Goal: Transaction & Acquisition: Purchase product/service

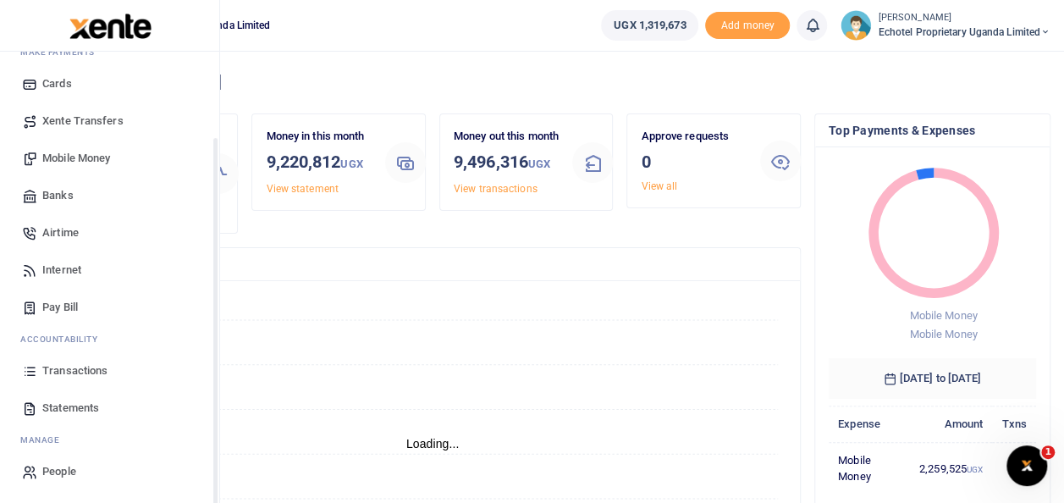
scroll to position [101, 0]
click at [94, 152] on span "Mobile Money" at bounding box center [76, 158] width 68 height 17
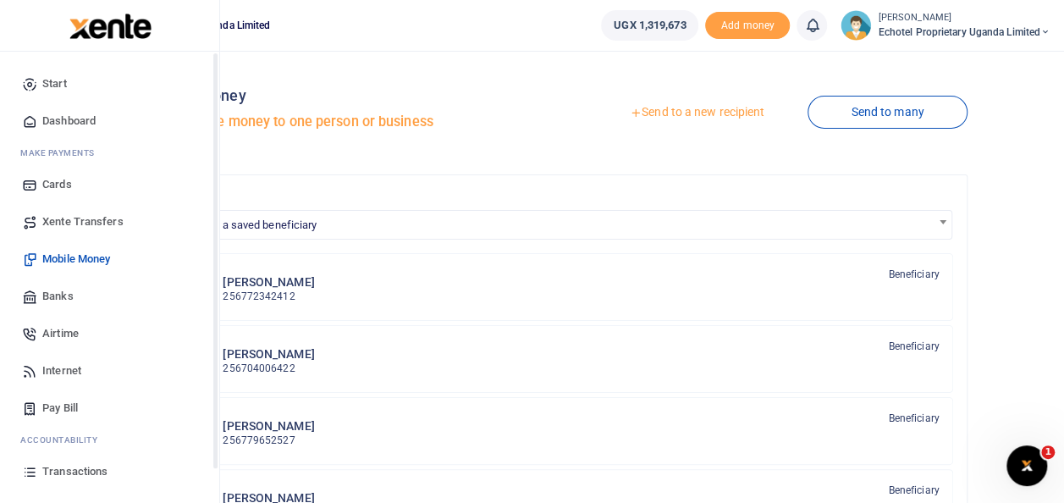
click at [75, 469] on span "Transactions" at bounding box center [74, 471] width 65 height 17
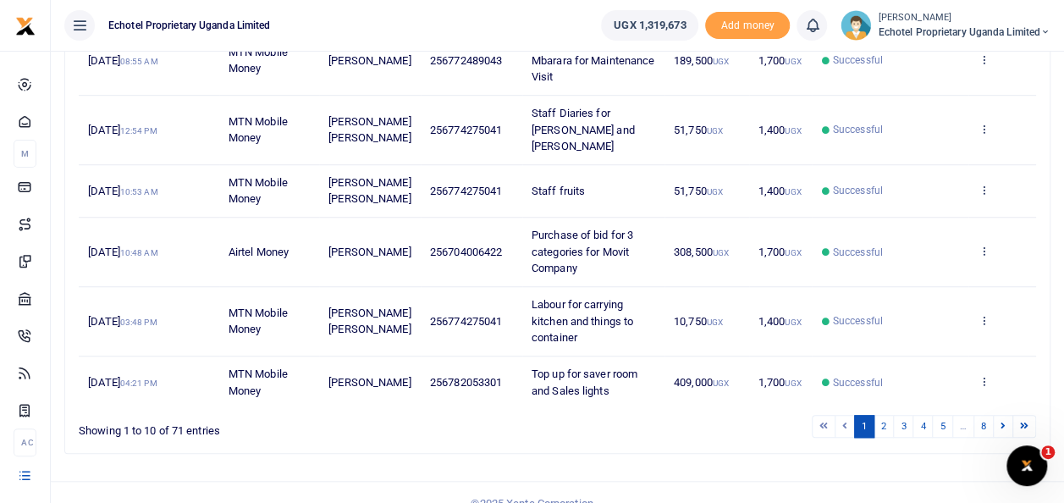
scroll to position [535, 0]
click at [894, 414] on link "2" at bounding box center [884, 425] width 20 height 23
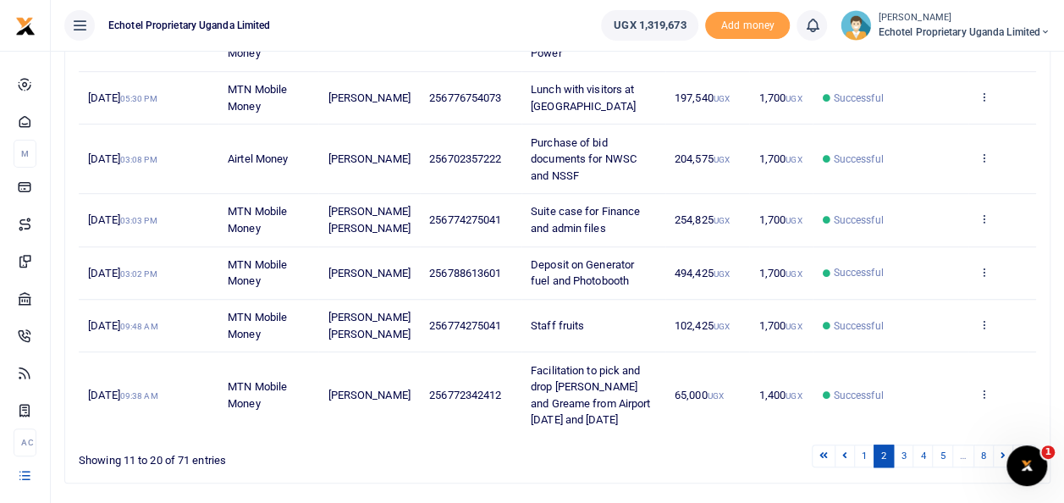
scroll to position [451, 0]
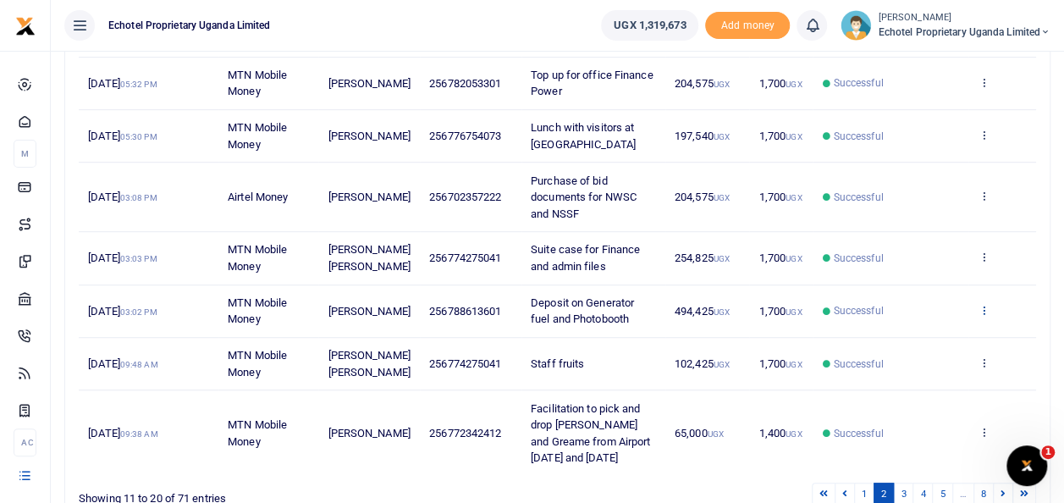
click at [984, 316] on icon at bounding box center [983, 310] width 11 height 12
click at [908, 347] on link "View details" at bounding box center [922, 353] width 134 height 24
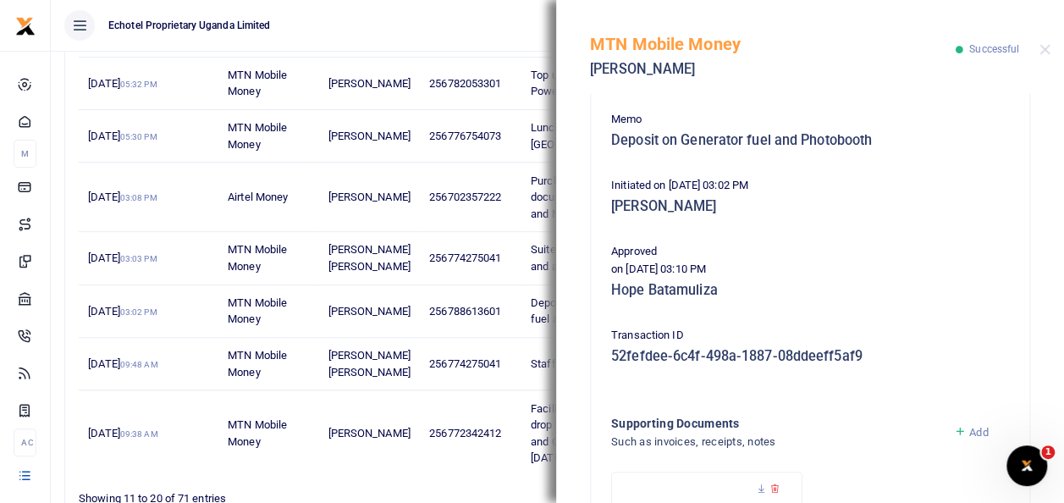
scroll to position [534, 0]
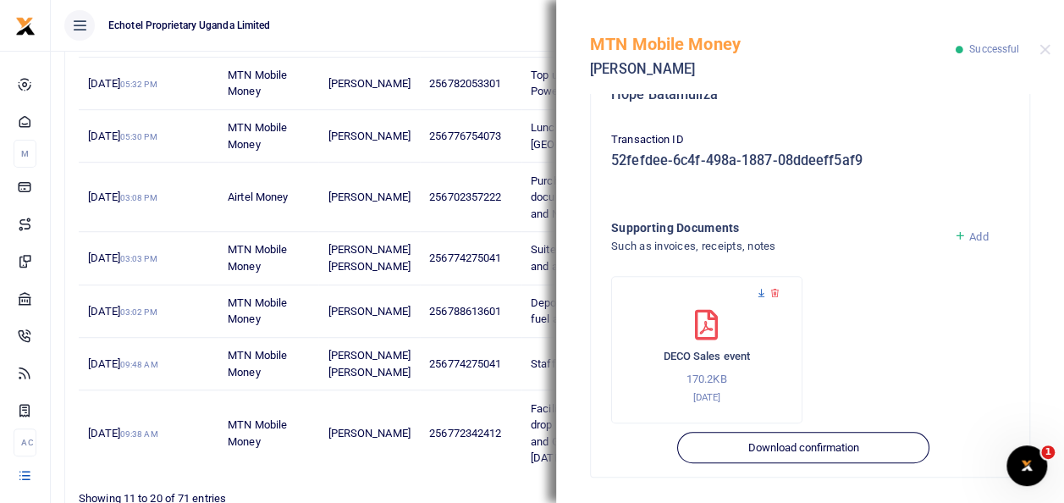
click at [760, 291] on icon at bounding box center [761, 293] width 11 height 11
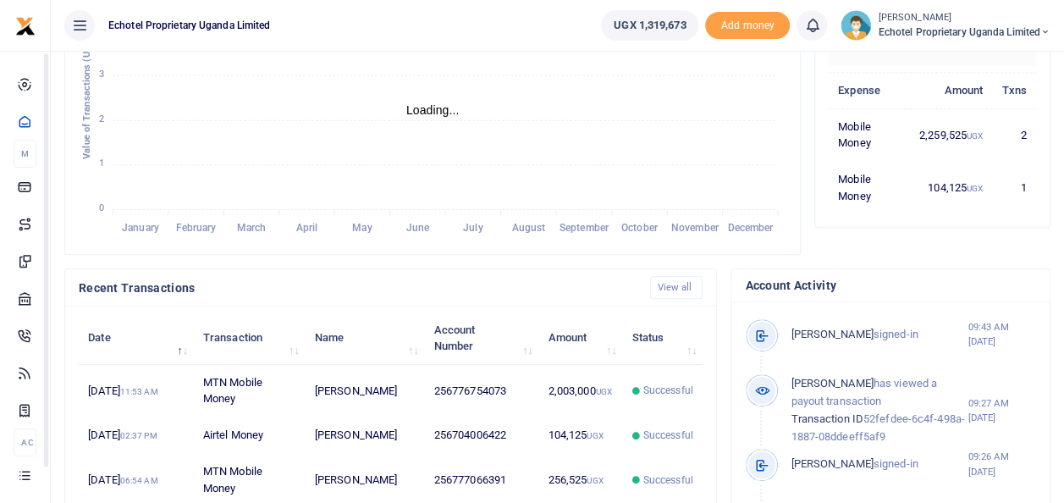
scroll to position [339, 0]
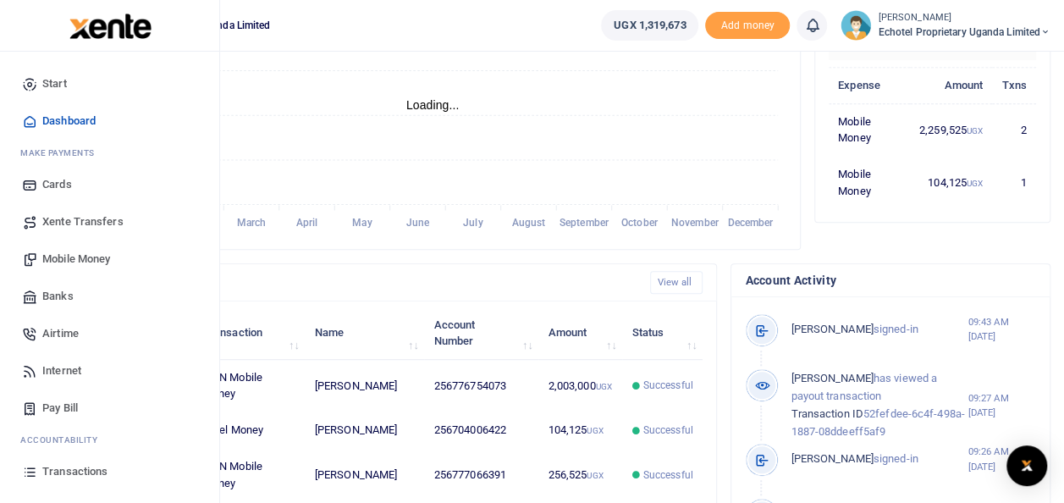
click at [66, 259] on span "Mobile Money" at bounding box center [76, 259] width 68 height 17
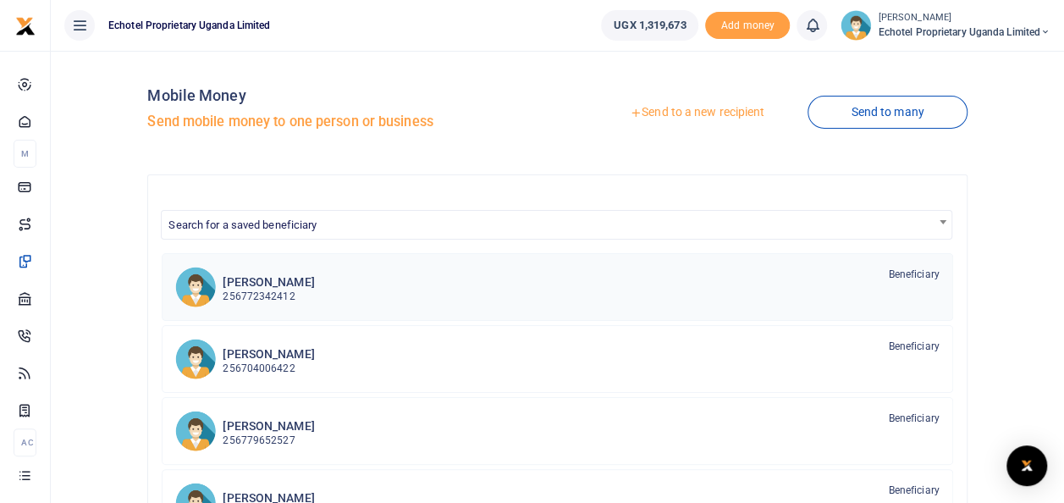
click at [263, 289] on p "256772342412" at bounding box center [268, 297] width 91 height 16
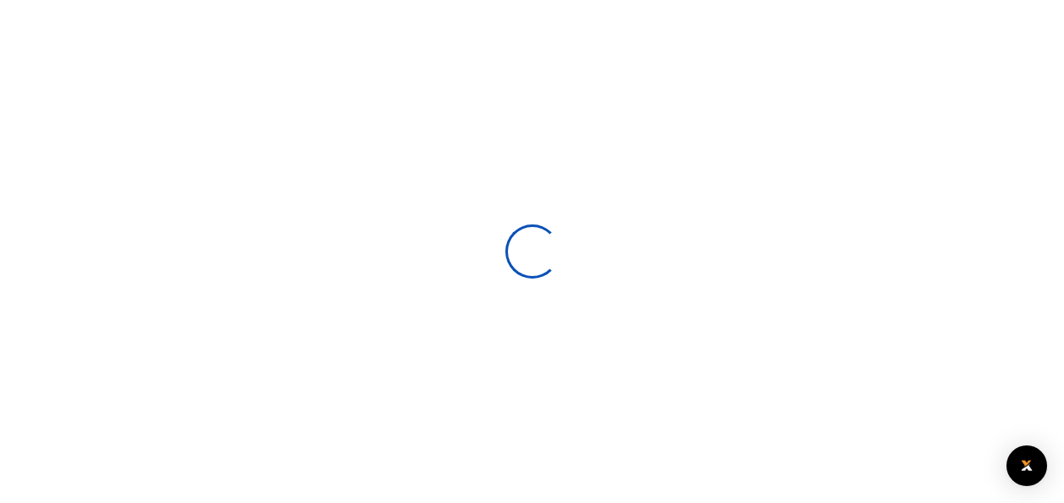
select select
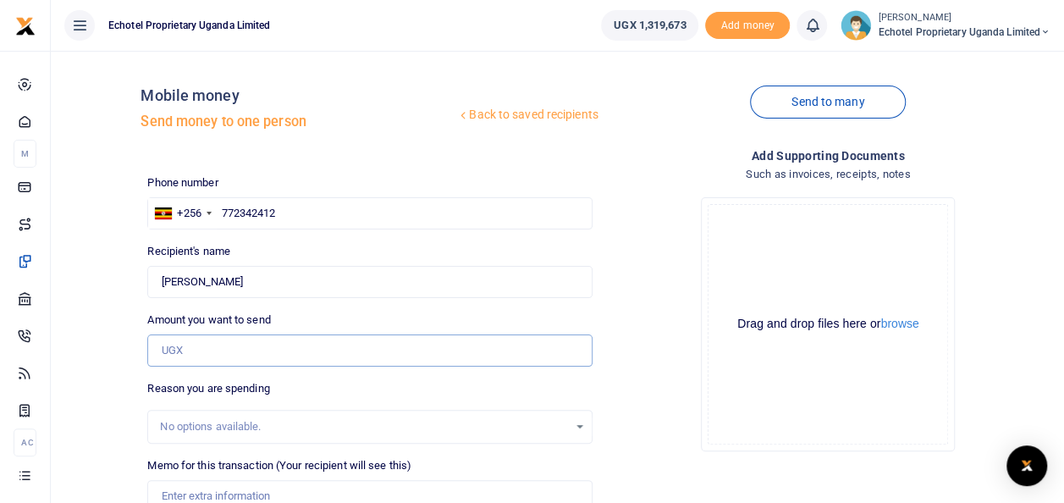
click at [190, 345] on input "Amount you want to send" at bounding box center [369, 350] width 445 height 32
type input "20,000"
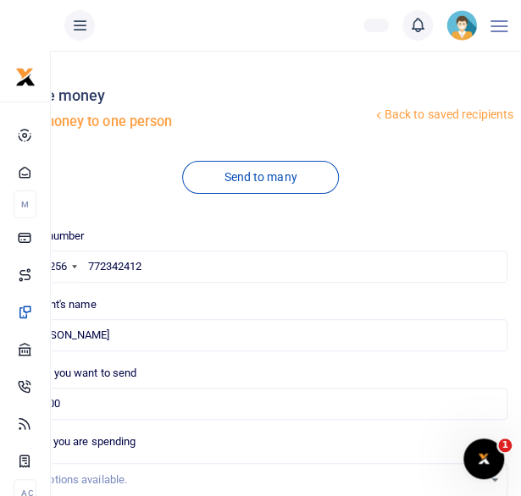
click at [105, 475] on div "No options available." at bounding box center [254, 480] width 456 height 17
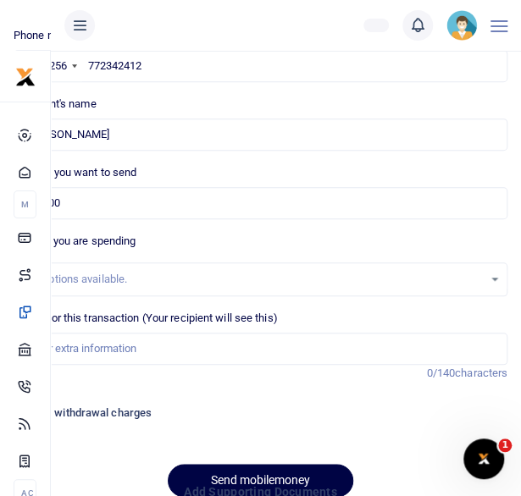
scroll to position [254, 0]
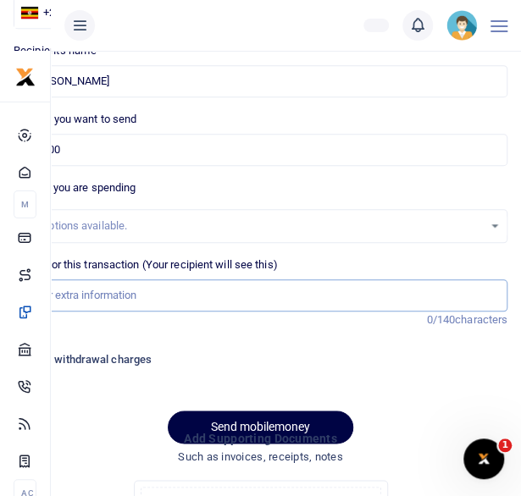
click at [97, 296] on input "Memo for this transaction (Your recipient will see this)" at bounding box center [261, 295] width 494 height 32
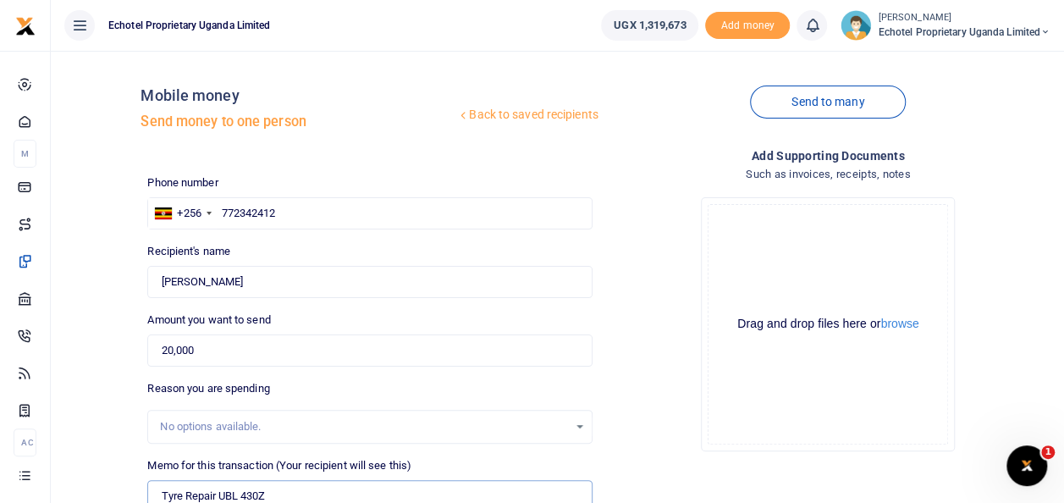
scroll to position [197, 0]
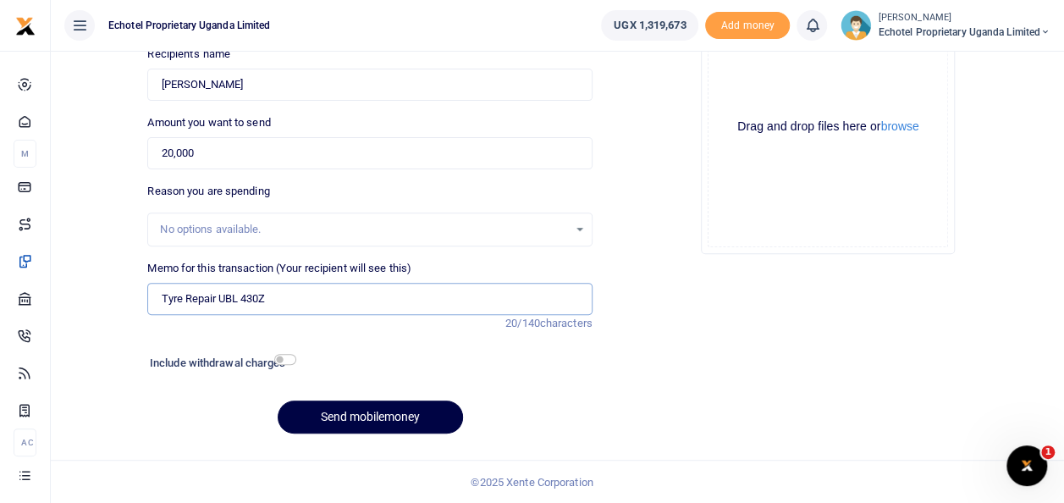
type input "Tyre Repair UBL 430Z"
click at [899, 126] on button "browse" at bounding box center [900, 126] width 38 height 13
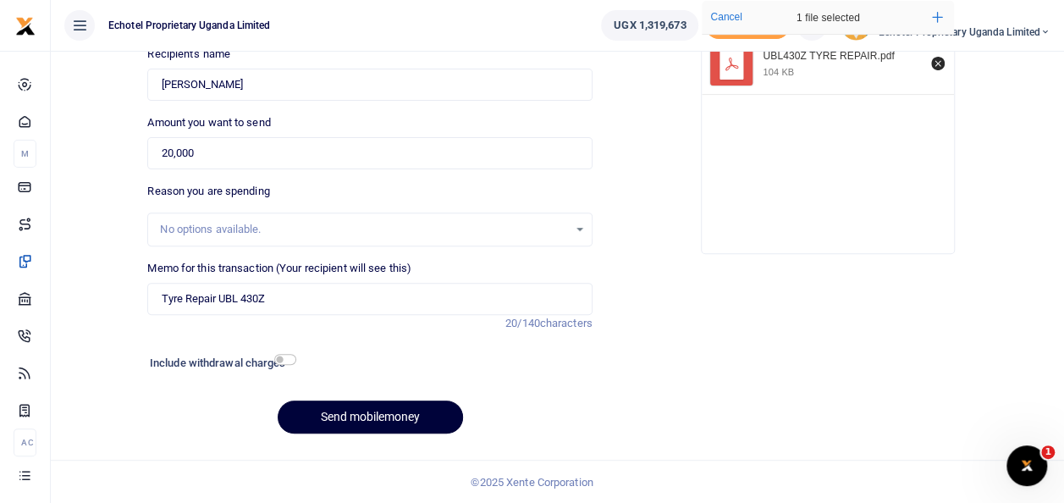
click at [393, 414] on button "Send mobilemoney" at bounding box center [370, 417] width 185 height 33
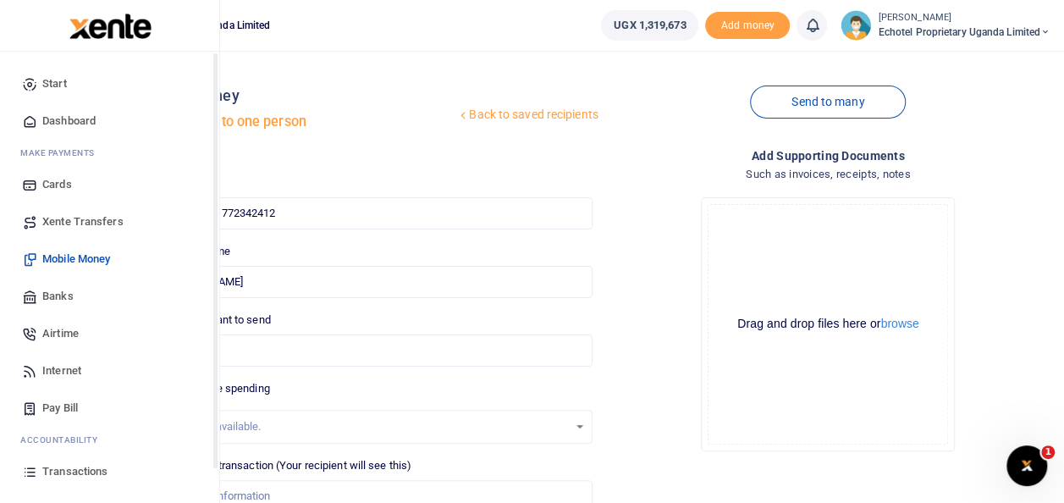
click at [65, 464] on span "Transactions" at bounding box center [74, 471] width 65 height 17
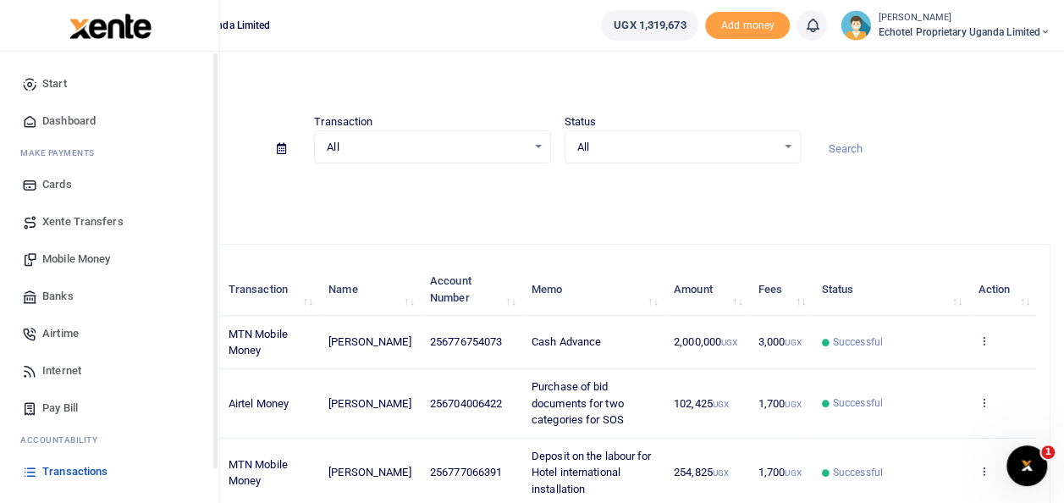
click at [68, 257] on span "Mobile Money" at bounding box center [76, 259] width 68 height 17
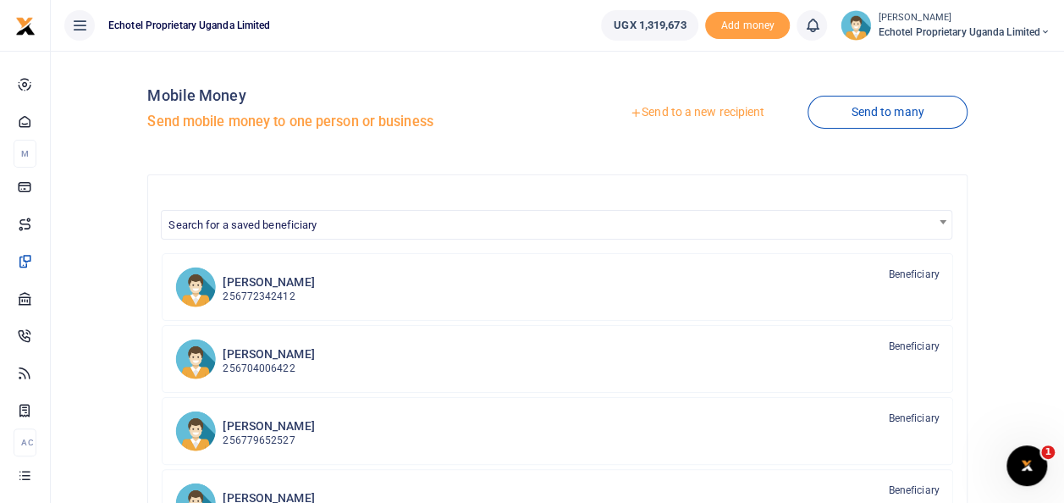
click at [663, 111] on link "Send to a new recipient" at bounding box center [697, 112] width 221 height 30
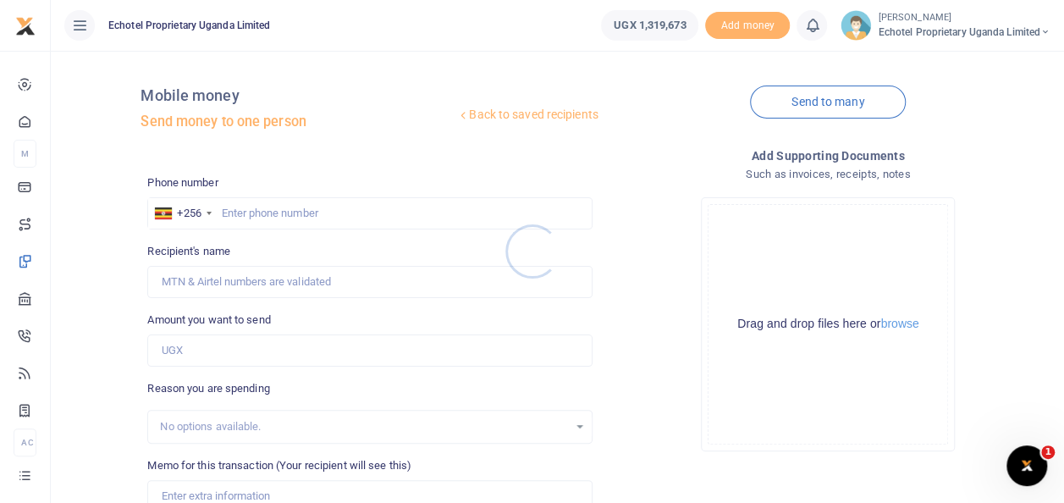
click at [244, 206] on div at bounding box center [532, 251] width 1064 height 503
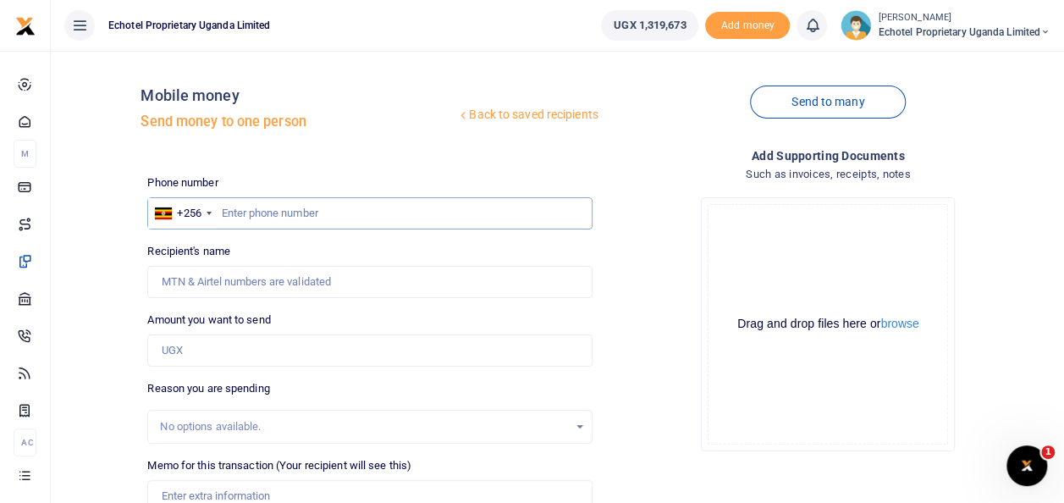
click at [241, 216] on input "text" at bounding box center [369, 213] width 445 height 32
click at [237, 279] on input "Recipient's name" at bounding box center [369, 282] width 445 height 32
drag, startPoint x: 273, startPoint y: 283, endPoint x: 212, endPoint y: 283, distance: 61.0
click at [212, 283] on input "[PERSON_NAME] [PERSON_NAME]" at bounding box center [369, 282] width 445 height 32
type input "W"
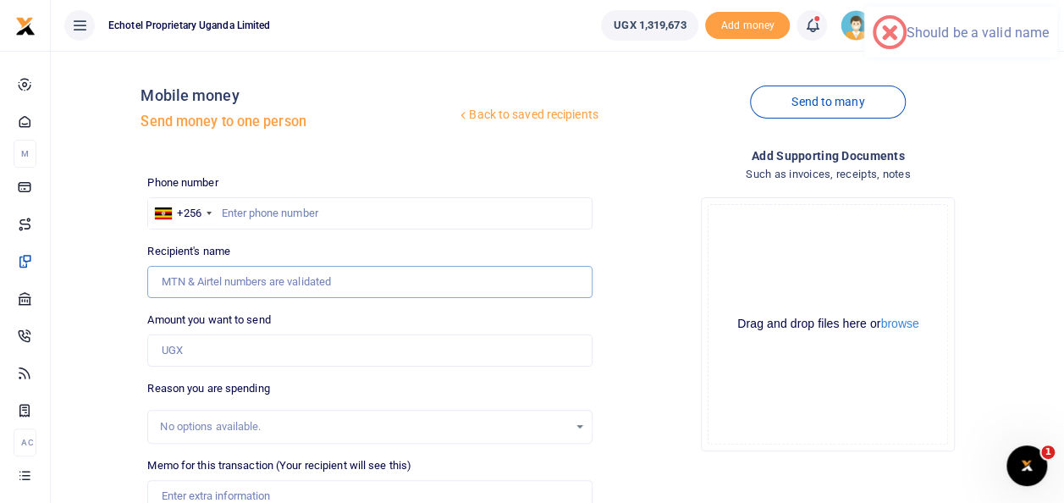
click at [218, 274] on input "Recipient's name" at bounding box center [369, 282] width 445 height 32
type input "[PERSON_NAME] [PERSON_NAME]"
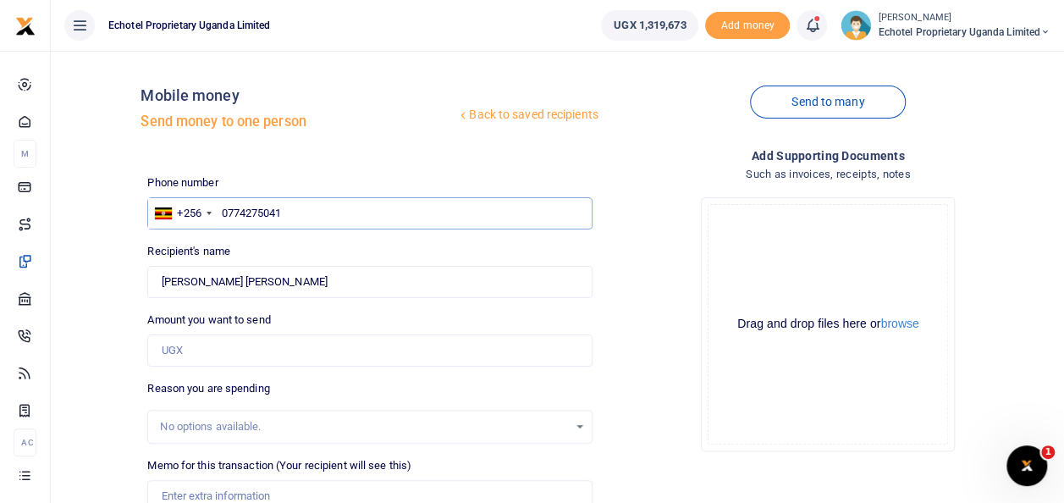
click at [229, 209] on input "0774275041" at bounding box center [369, 213] width 445 height 32
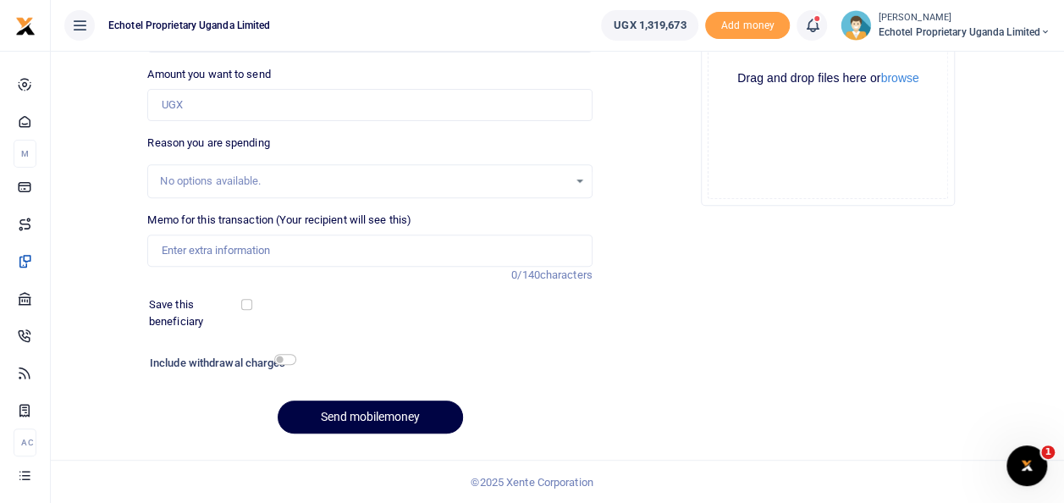
type input "774275041"
click at [208, 93] on input "Amount you want to send" at bounding box center [369, 105] width 445 height 32
type input "100,000"
click at [189, 248] on input "Memo for this transaction (Your recipient will see this)" at bounding box center [369, 251] width 445 height 32
type input "Staff fruits"
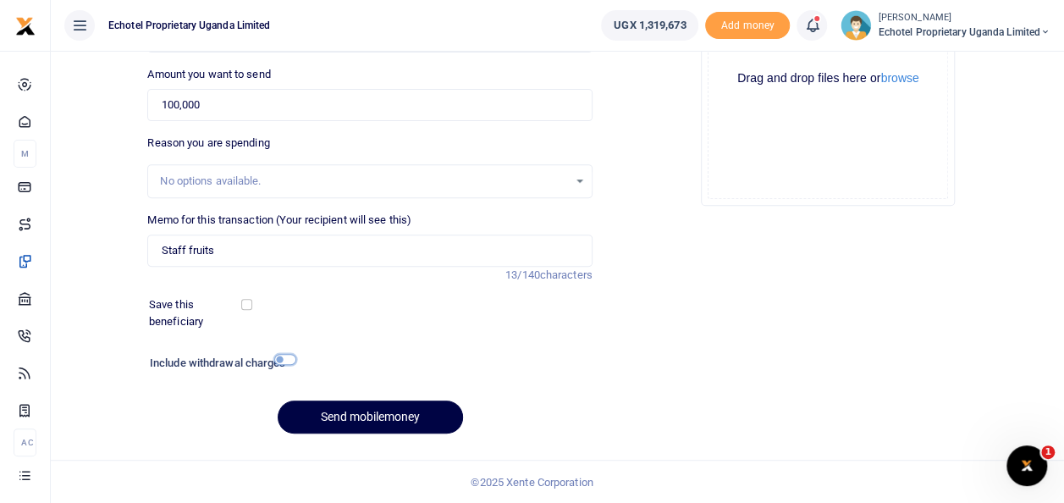
click at [290, 357] on input "checkbox" at bounding box center [285, 359] width 22 height 11
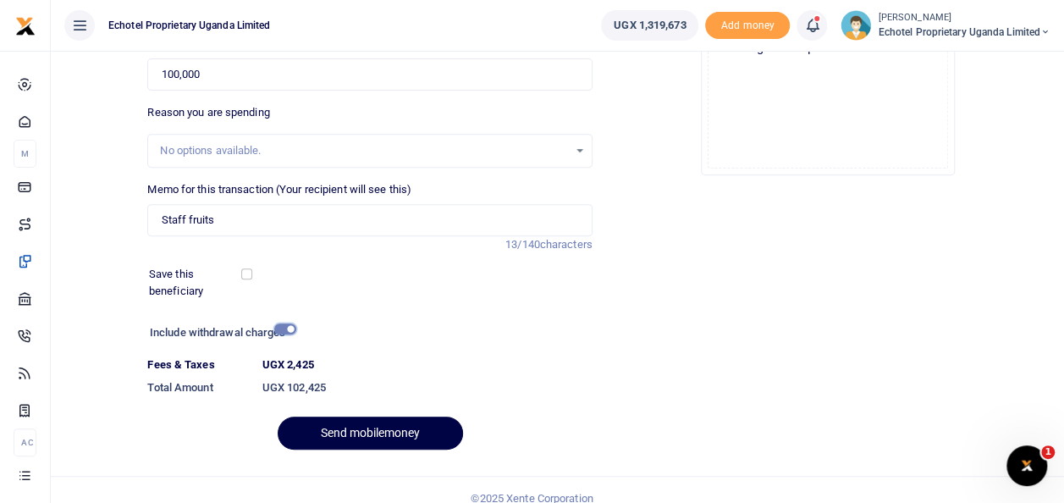
scroll to position [292, 0]
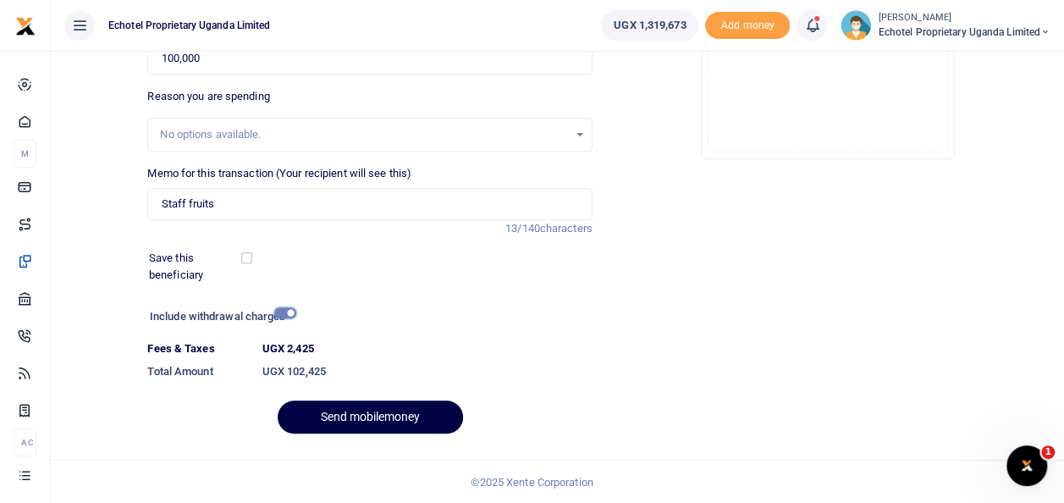
click at [283, 312] on input "checkbox" at bounding box center [285, 312] width 22 height 11
checkbox input "false"
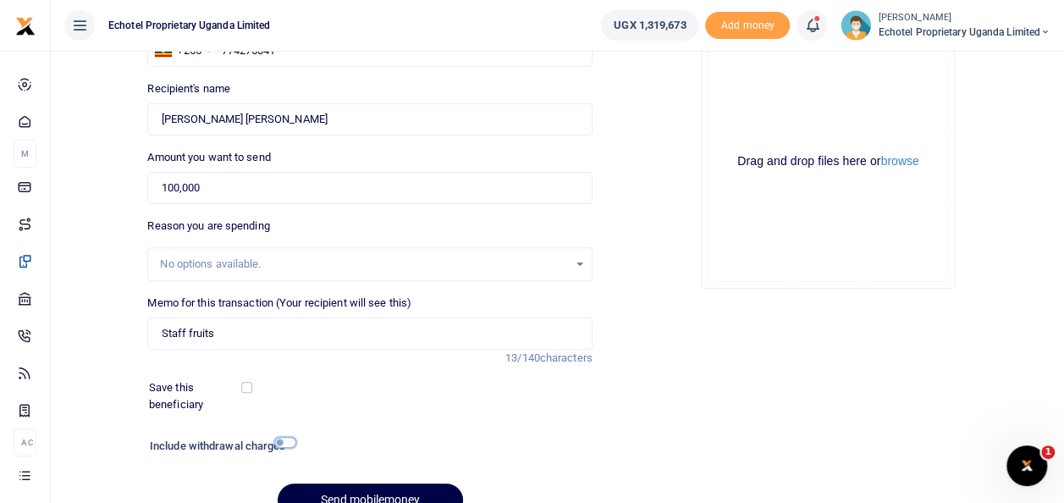
scroll to position [246, 0]
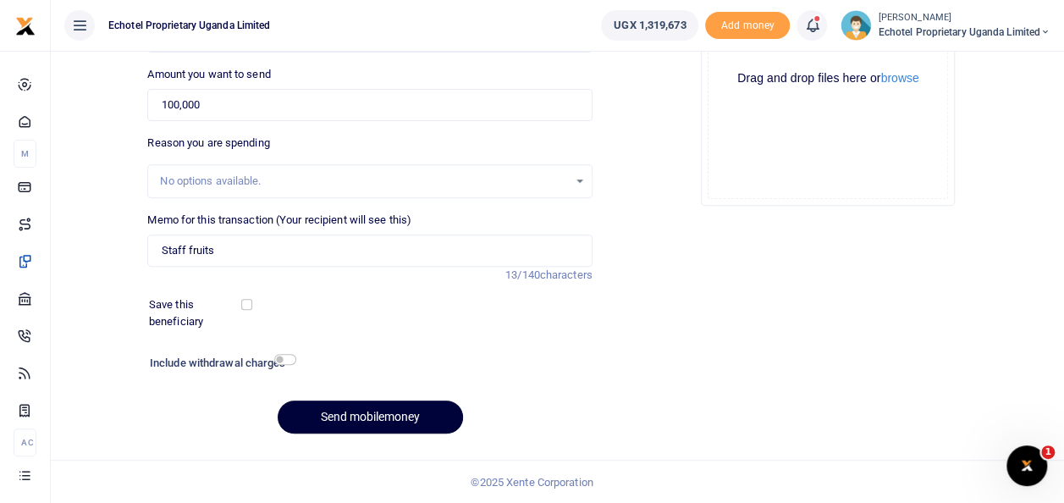
click at [373, 412] on button "Send mobilemoney" at bounding box center [370, 417] width 185 height 33
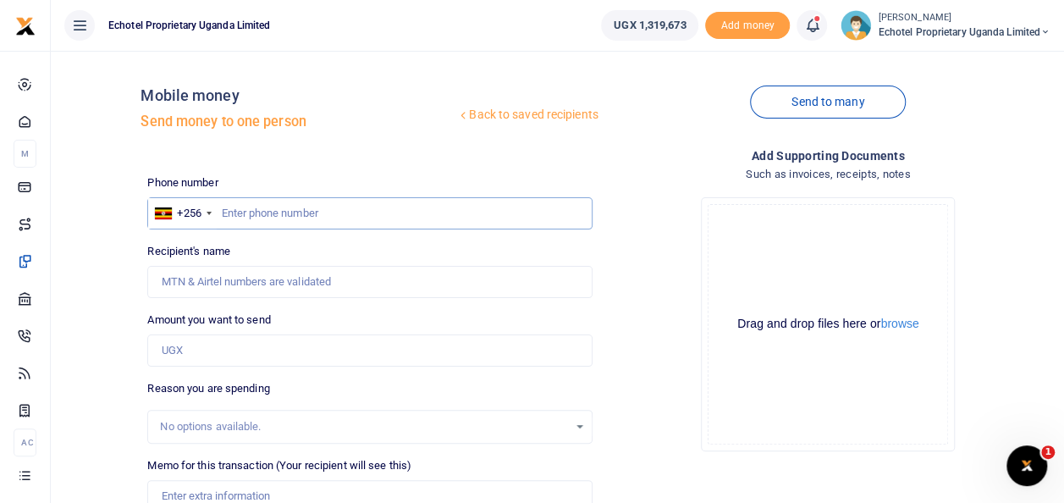
click at [268, 219] on input "text" at bounding box center [369, 213] width 445 height 32
click at [250, 273] on input "Recipient's name" at bounding box center [369, 282] width 445 height 32
type input "[PERSON_NAME] [PERSON_NAME]"
drag, startPoint x: 266, startPoint y: 279, endPoint x: 65, endPoint y: 283, distance: 200.7
click at [65, 283] on div "Back to saved recipients Mobile money Send money to one person Send to many Pho…" at bounding box center [558, 378] width 1000 height 628
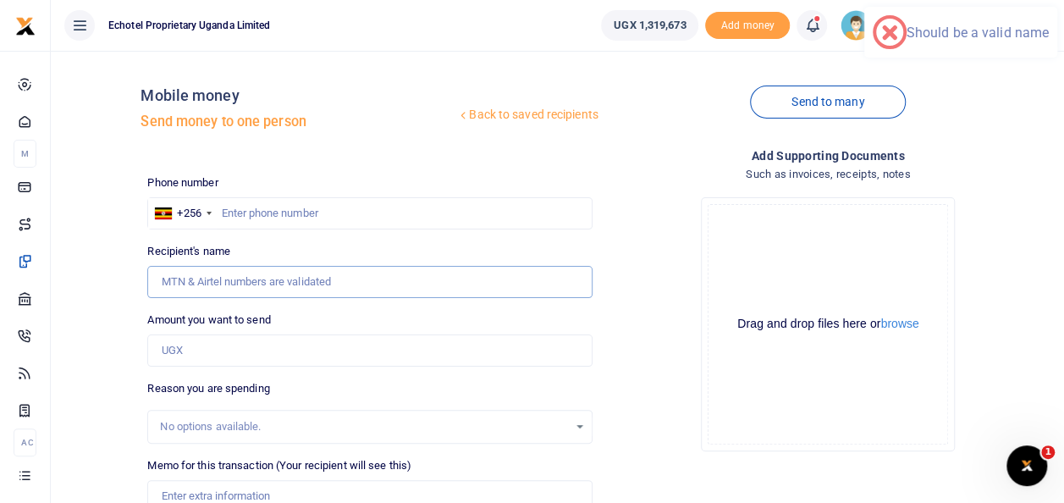
click at [184, 273] on input "Recipient's name" at bounding box center [369, 282] width 445 height 32
type input "[PERSON_NAME] [PERSON_NAME]"
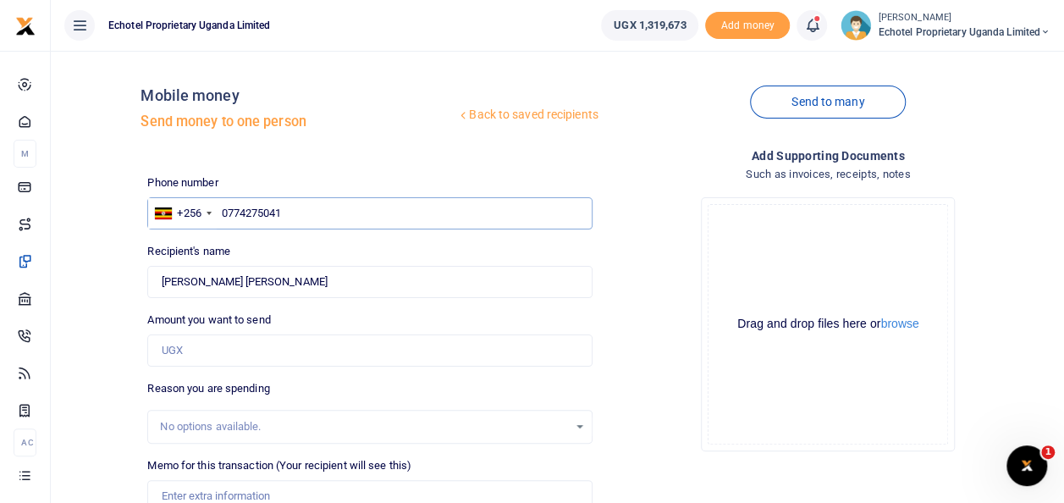
click at [229, 209] on input "0774275041" at bounding box center [369, 213] width 445 height 32
type input "774275041"
click at [212, 340] on input "Amount you want to send" at bounding box center [369, 350] width 445 height 32
type input "50,000"
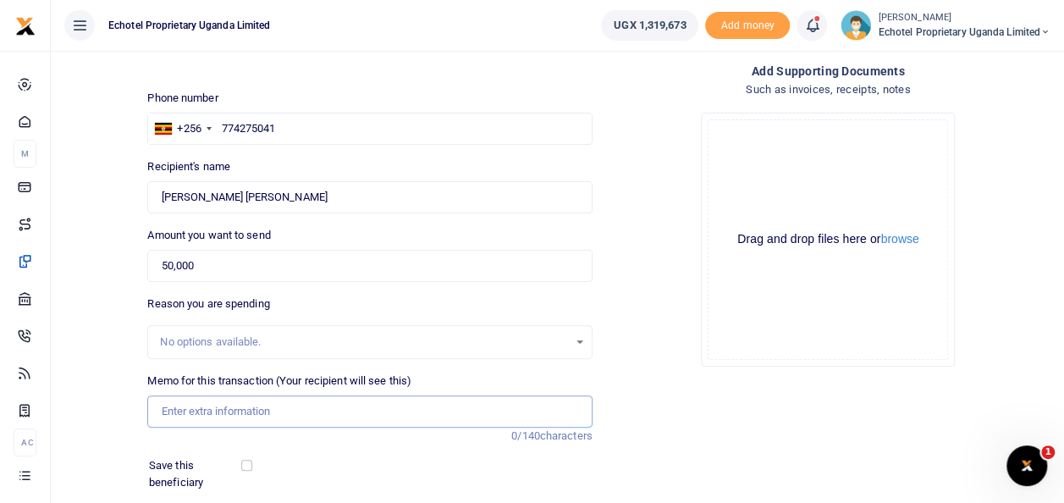
click at [192, 406] on input "Memo for this transaction (Your recipient will see this)" at bounding box center [369, 411] width 445 height 32
click at [341, 410] on input "Servicing the water dispenser" at bounding box center [369, 411] width 445 height 32
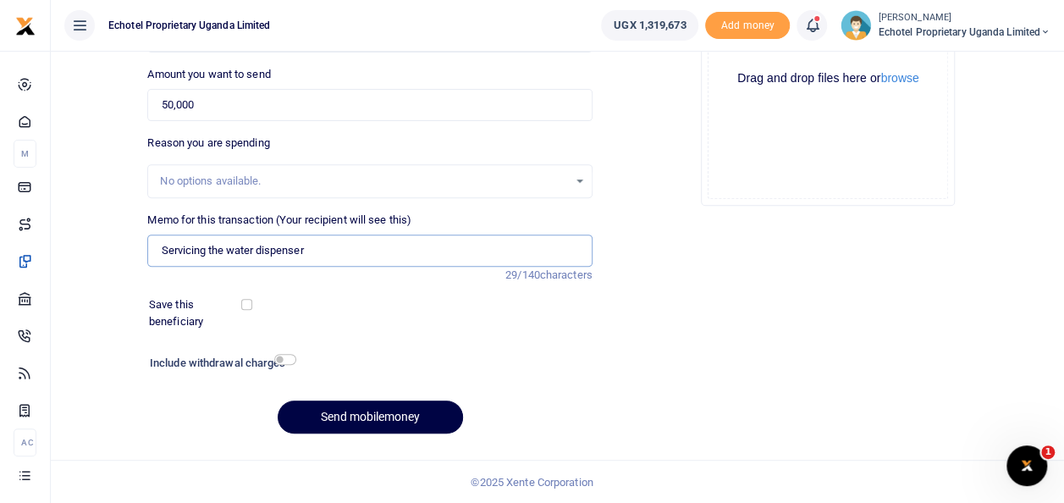
type input "Servicing the water dispenser"
click at [279, 359] on input "checkbox" at bounding box center [285, 359] width 22 height 11
checkbox input "true"
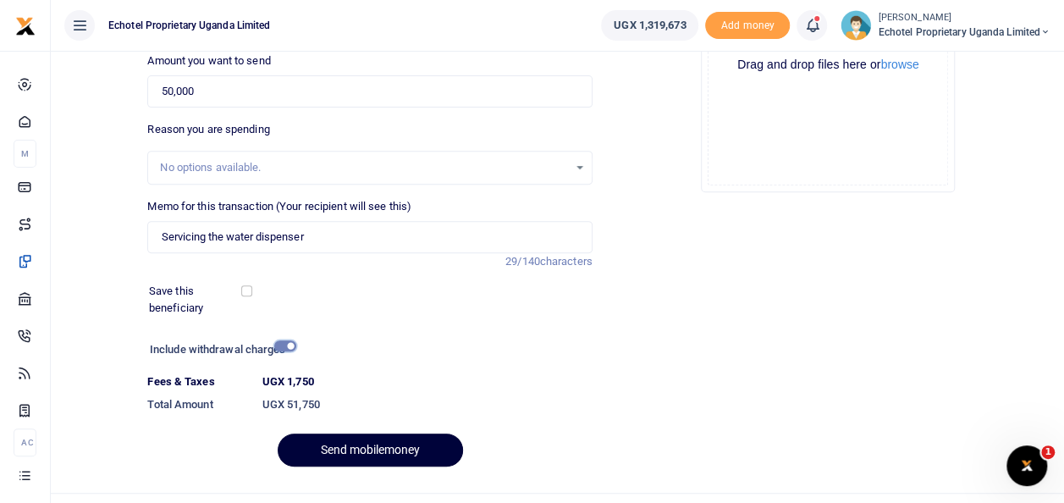
scroll to position [292, 0]
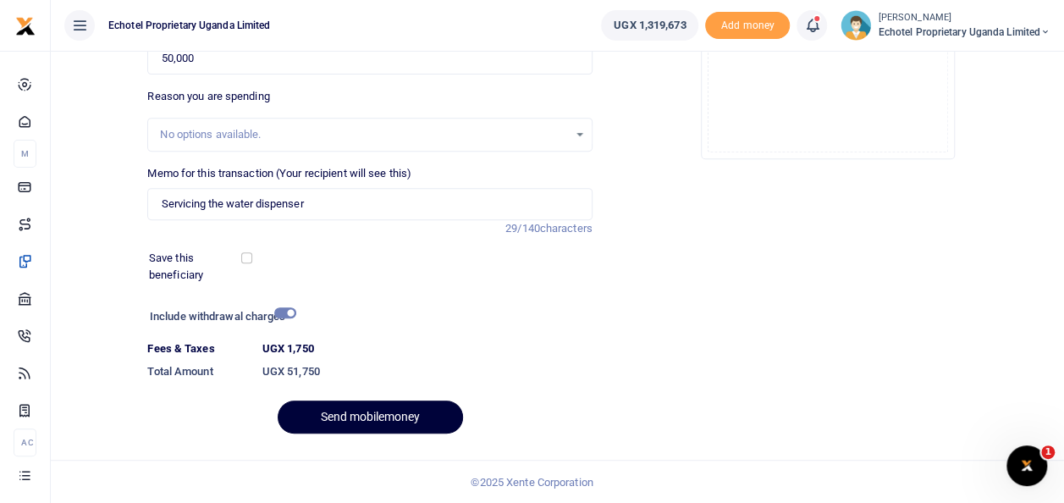
click at [382, 416] on button "Send mobilemoney" at bounding box center [370, 417] width 185 height 33
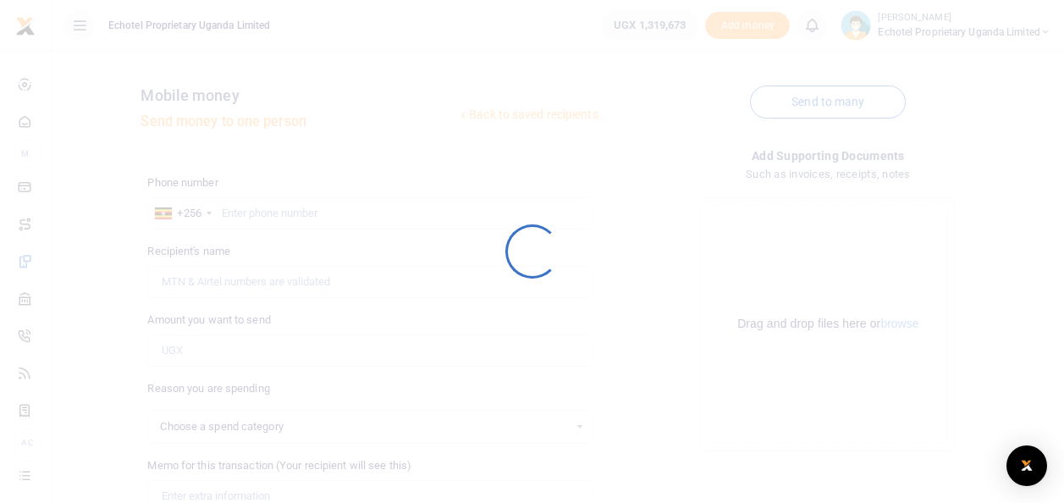
scroll to position [246, 0]
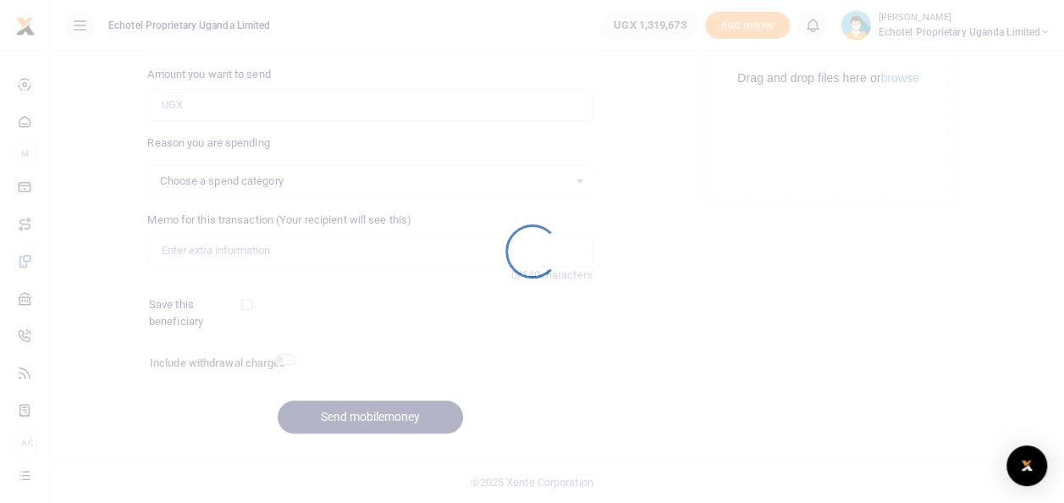
select select
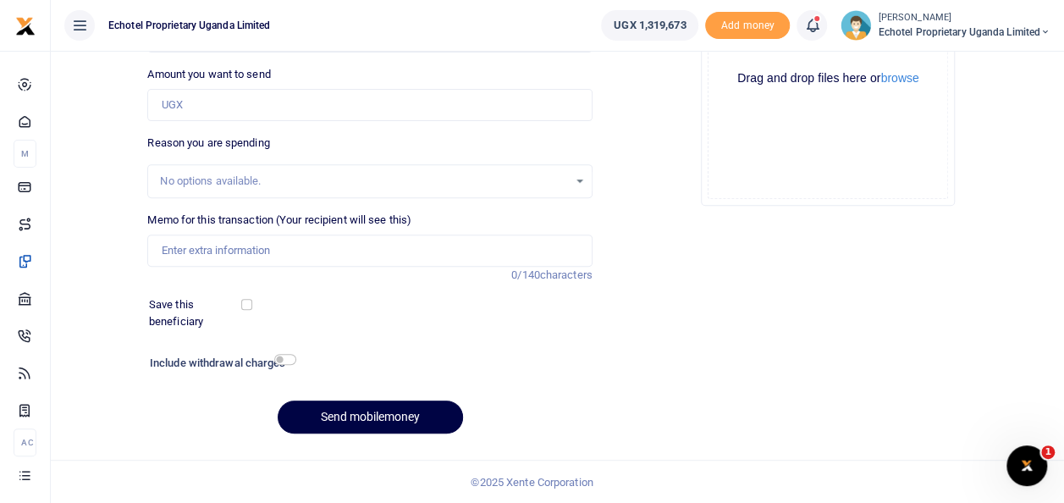
scroll to position [0, 0]
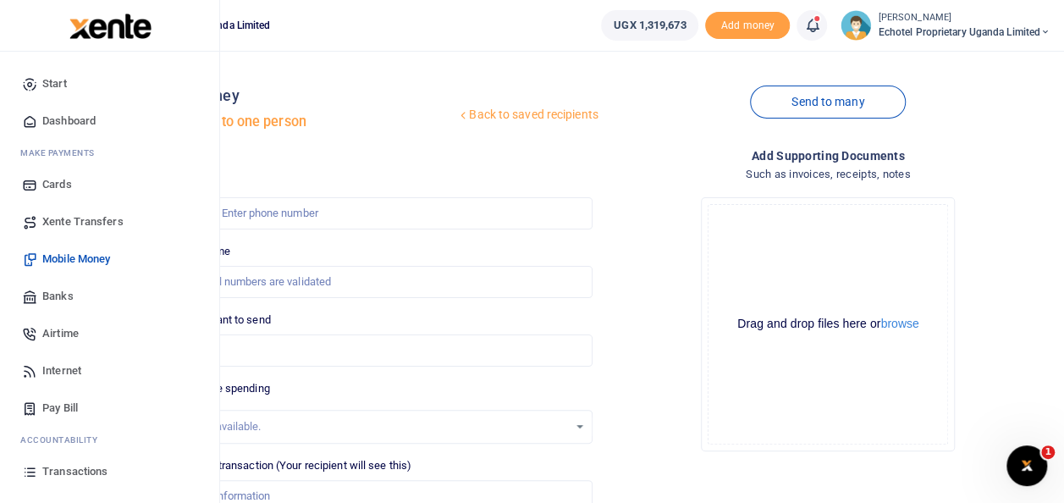
click at [75, 473] on span "Transactions" at bounding box center [74, 471] width 65 height 17
